Goal: Transaction & Acquisition: Obtain resource

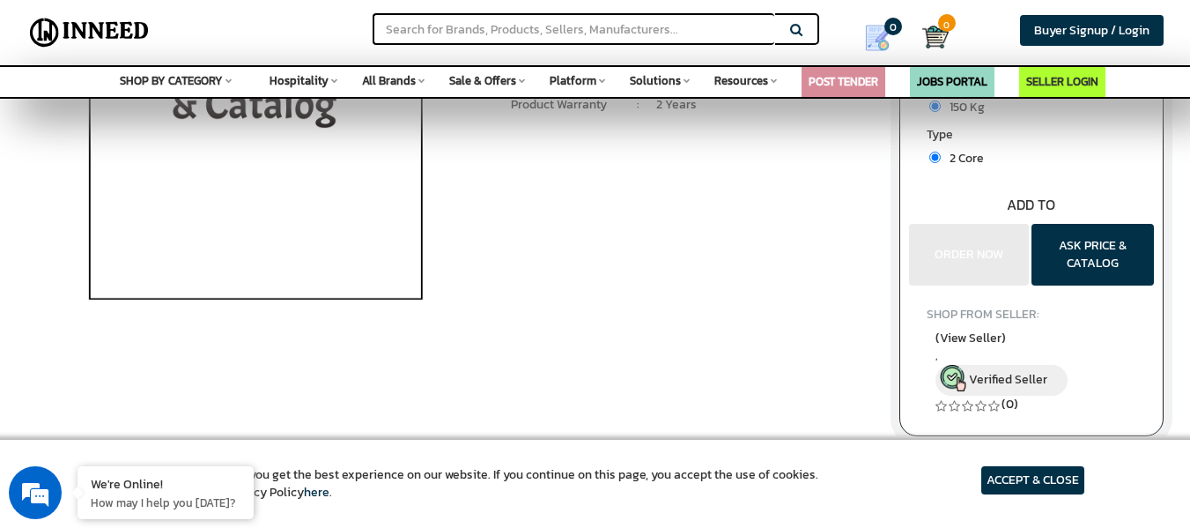
scroll to position [264, 0]
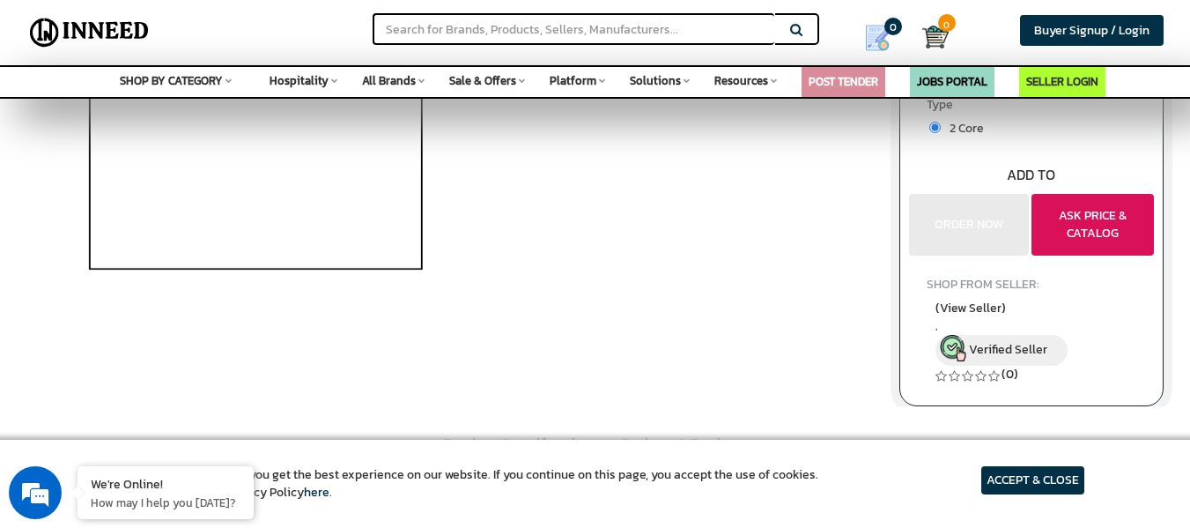
click at [1099, 217] on button "ASK PRICE & CATALOG" at bounding box center [1093, 225] width 122 height 62
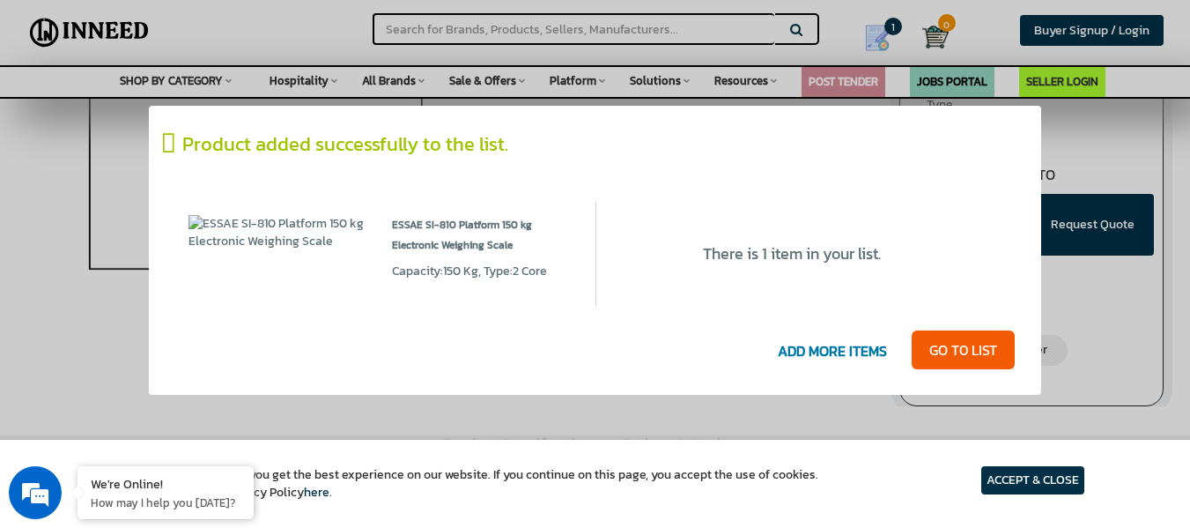
click at [446, 275] on span "Capacity:150 Kg, Type:2 Core" at bounding box center [469, 271] width 155 height 18
drag, startPoint x: 957, startPoint y: 349, endPoint x: 933, endPoint y: 347, distance: 23.9
click at [957, 347] on link "GO T0 LIST" at bounding box center [963, 349] width 103 height 39
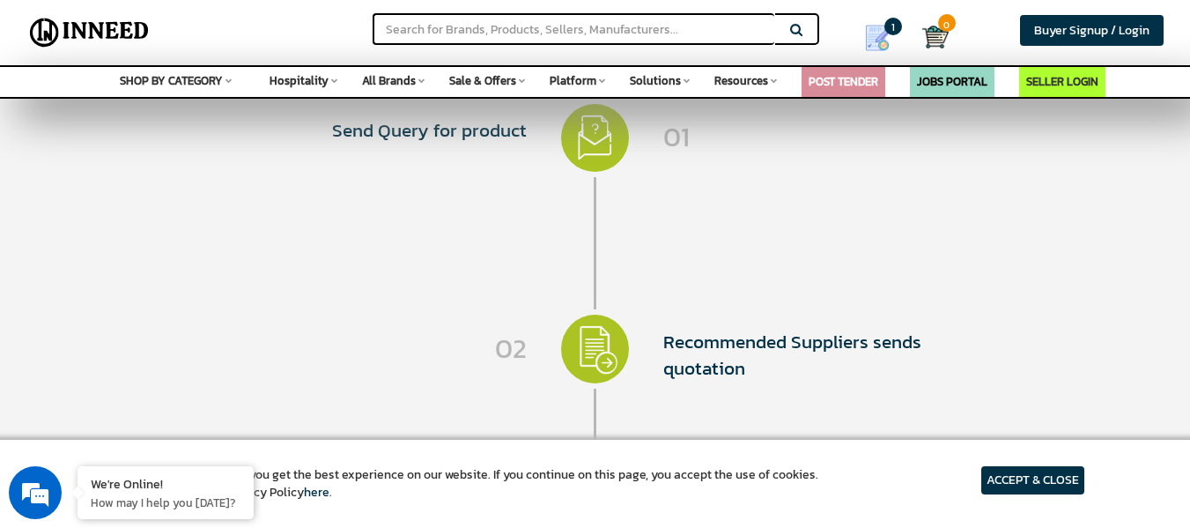
scroll to position [87, 0]
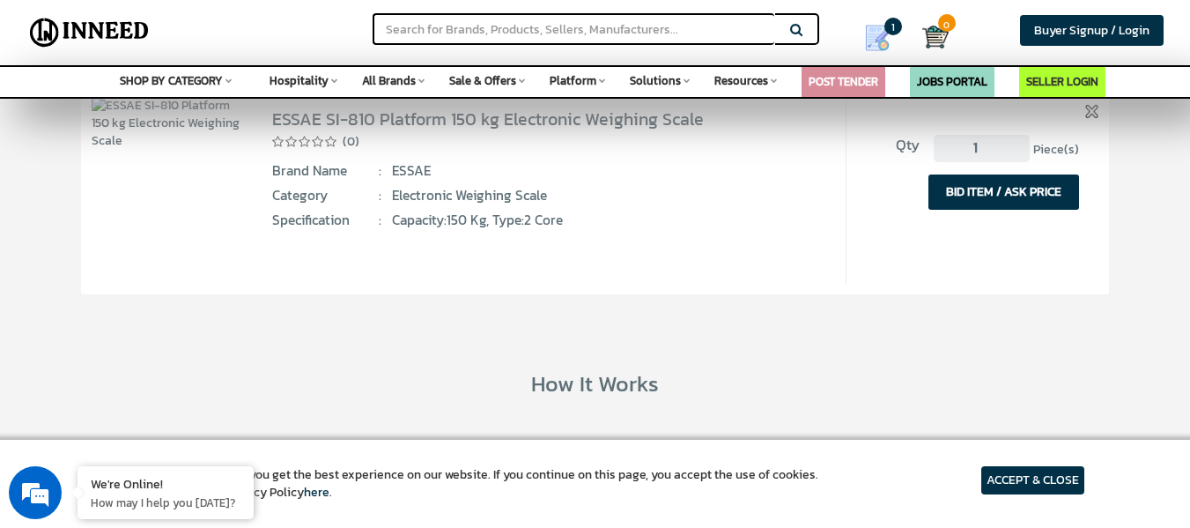
click at [1015, 480] on article "ACCEPT & CLOSE" at bounding box center [1032, 480] width 103 height 28
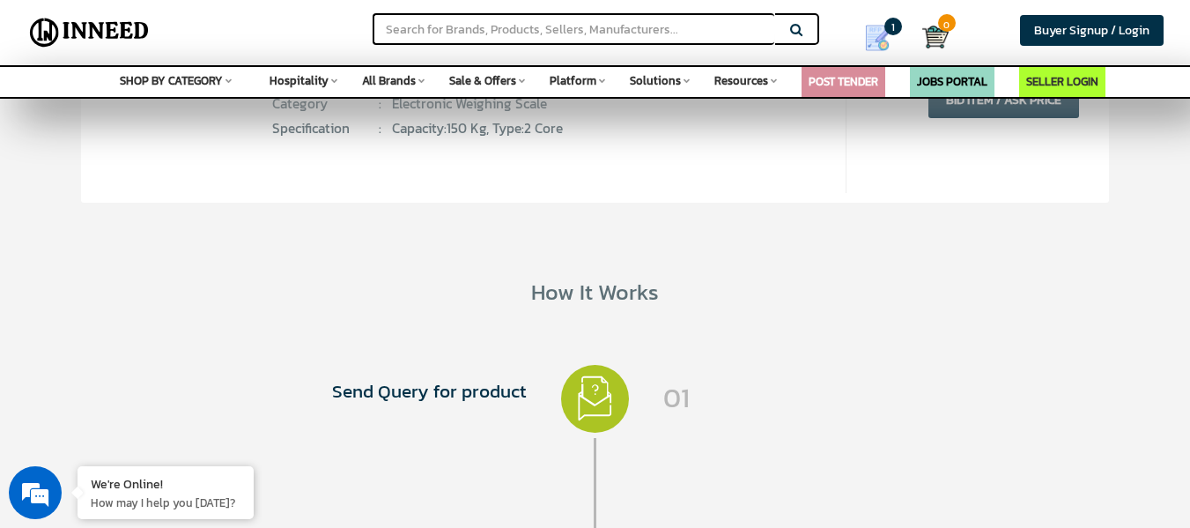
scroll to position [0, 0]
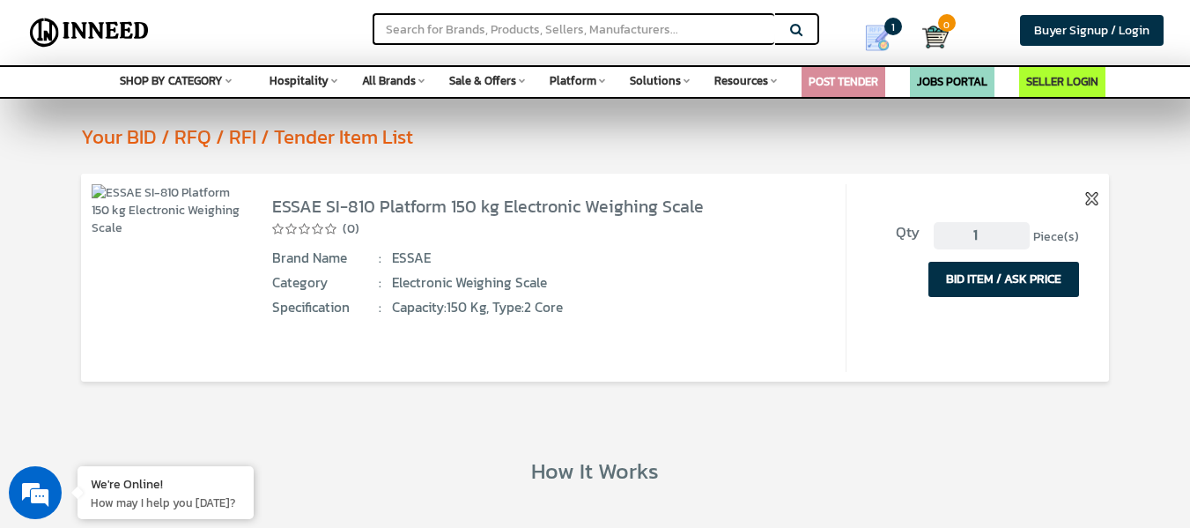
click at [1027, 280] on button "BID ITEM / ASK PRICE" at bounding box center [1004, 279] width 151 height 35
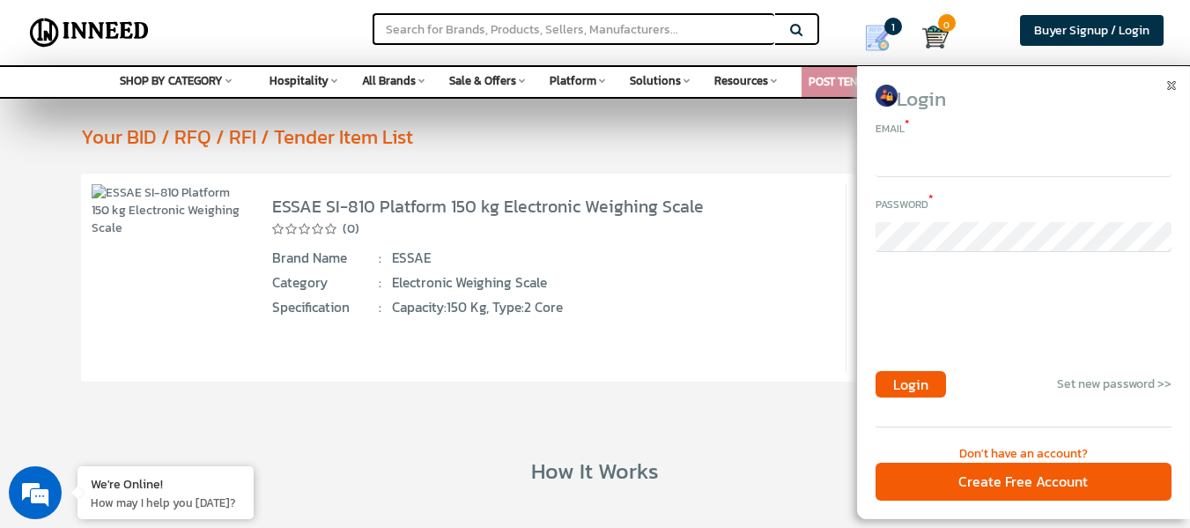
click at [929, 163] on input "email" at bounding box center [1024, 162] width 296 height 30
type input "HITESH.WAGHULE@THERMAXGLOBAL.COM"
click at [800, 266] on div "Brand Name : ESSAE" at bounding box center [544, 257] width 544 height 19
click at [1169, 88] on img at bounding box center [1171, 85] width 9 height 9
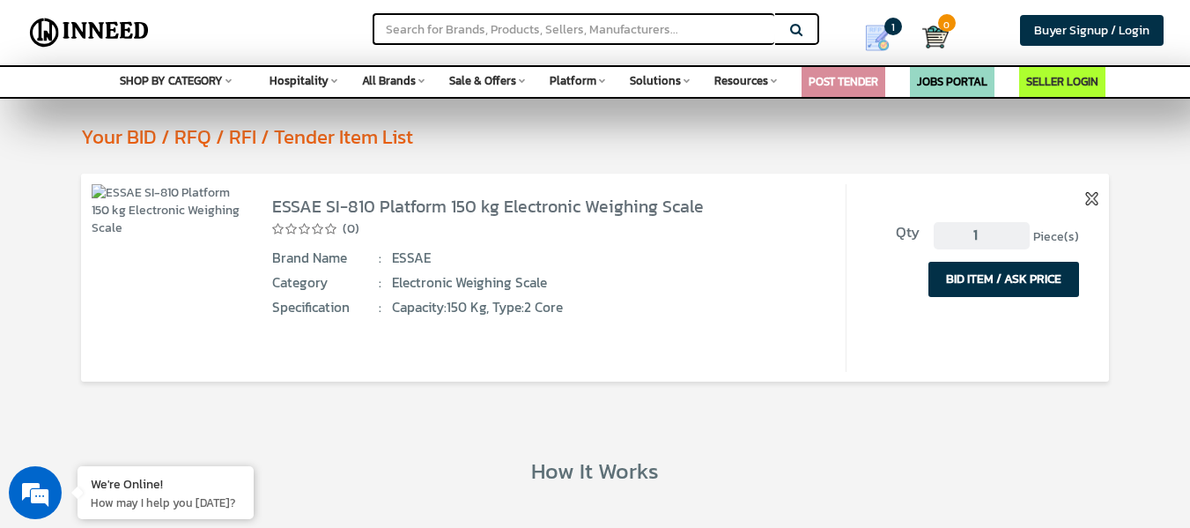
click at [962, 278] on button "BID ITEM / ASK PRICE" at bounding box center [1004, 279] width 151 height 35
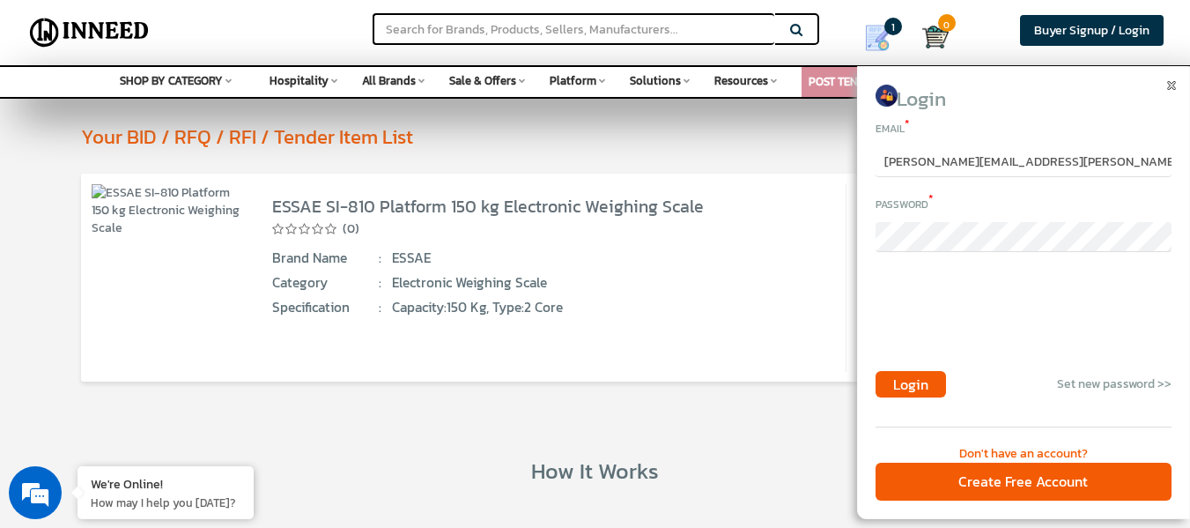
click at [782, 292] on div "Category : Electronic Weighing Scale" at bounding box center [544, 282] width 544 height 19
click at [990, 453] on div "Don't have an account?" at bounding box center [1024, 454] width 296 height 18
click at [936, 258] on form "Email * HITESH.WAGHULE@THERMAXGLOBAL.COM Password * Login Set new password >>" at bounding box center [1024, 256] width 296 height 280
click at [1108, 383] on link "Set new password >>" at bounding box center [1114, 383] width 115 height 18
